Goal: Communication & Community: Answer question/provide support

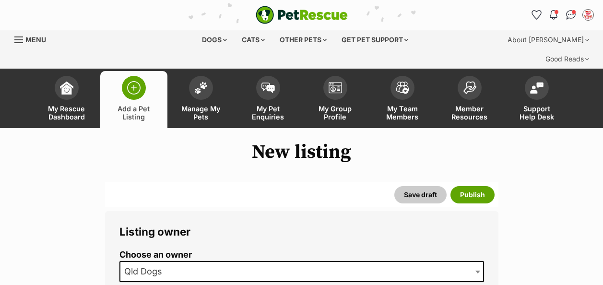
select select
click at [419, 186] on button "Save draft" at bounding box center [421, 194] width 52 height 17
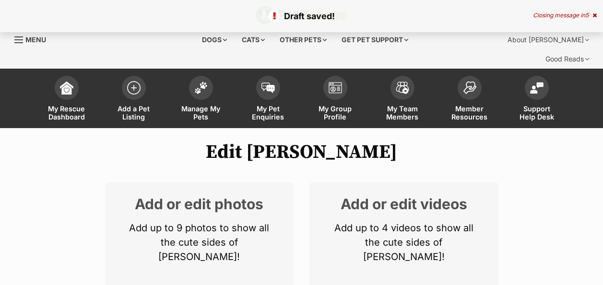
select select
click at [204, 79] on img at bounding box center [200, 85] width 13 height 12
click at [203, 79] on img at bounding box center [200, 85] width 13 height 12
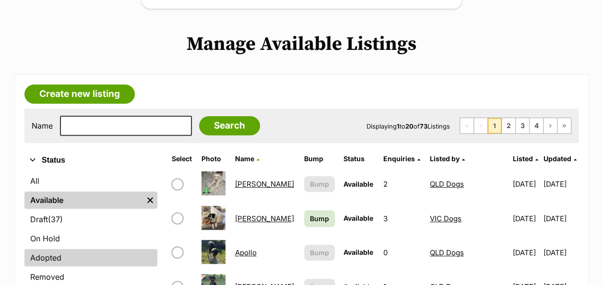
scroll to position [288, 0]
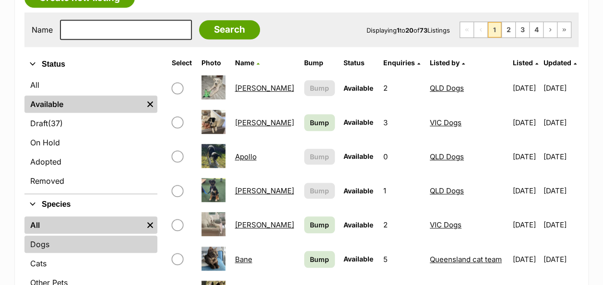
click at [52, 236] on link "Dogs" at bounding box center [90, 244] width 133 height 17
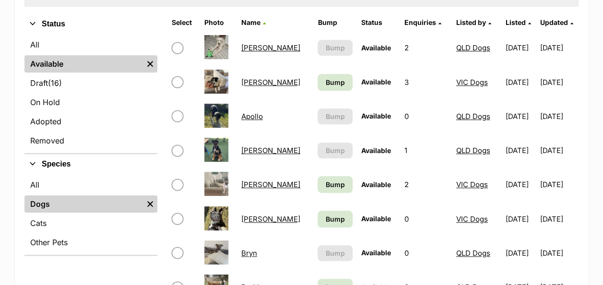
scroll to position [336, 0]
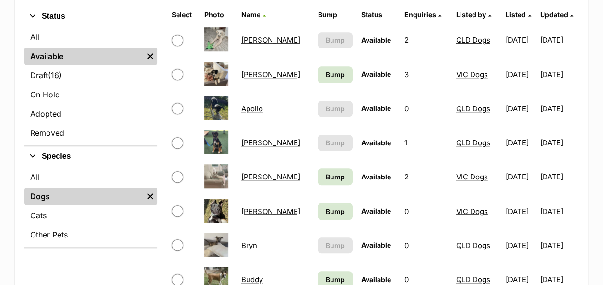
click at [252, 138] on link "[PERSON_NAME]" at bounding box center [270, 142] width 59 height 9
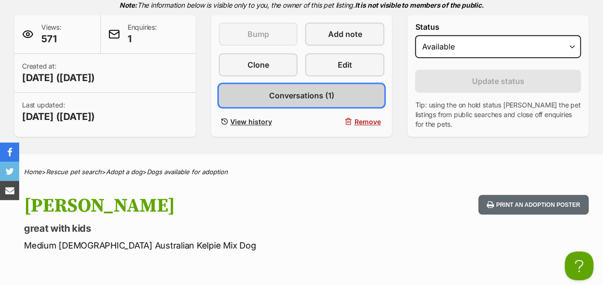
click at [337, 84] on link "Conversations (1)" at bounding box center [302, 95] width 166 height 23
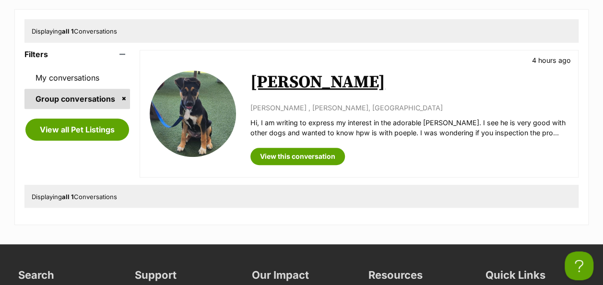
scroll to position [288, 0]
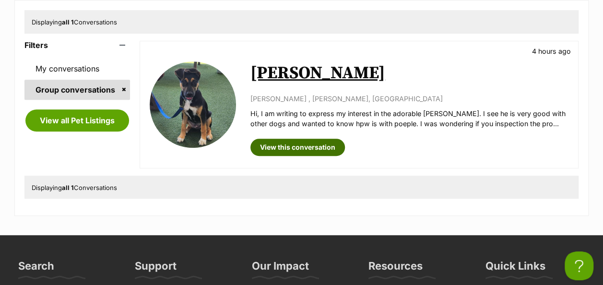
click at [314, 139] on link "View this conversation" at bounding box center [298, 147] width 95 height 17
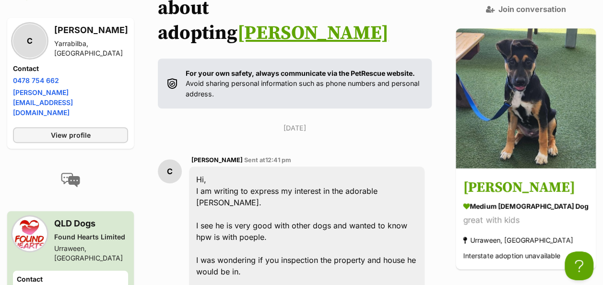
scroll to position [220, 0]
